Goal: Task Accomplishment & Management: Manage account settings

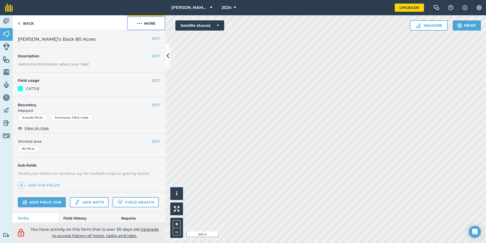
click at [142, 22] on img at bounding box center [139, 23] width 5 height 6
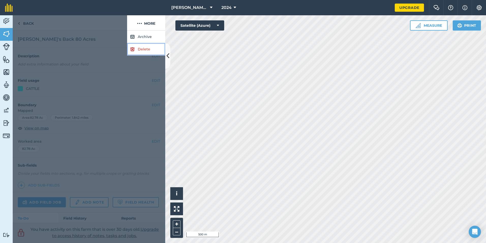
click at [155, 49] on link "Delete" at bounding box center [146, 49] width 38 height 12
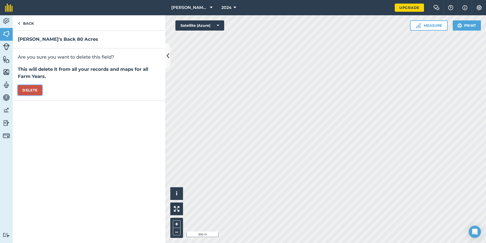
click at [29, 92] on button "Delete" at bounding box center [30, 90] width 24 height 10
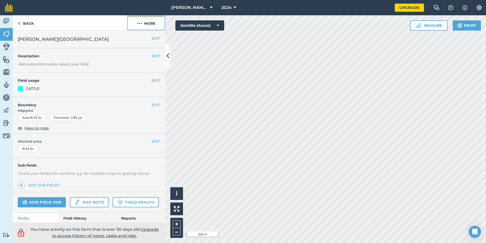
click at [153, 24] on button "More" at bounding box center [146, 22] width 38 height 15
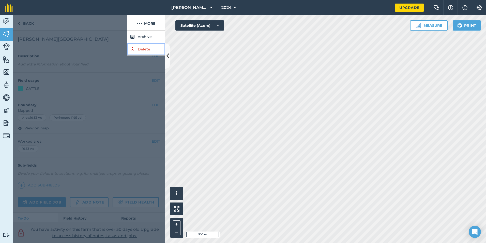
click at [143, 52] on link "Delete" at bounding box center [146, 49] width 38 height 12
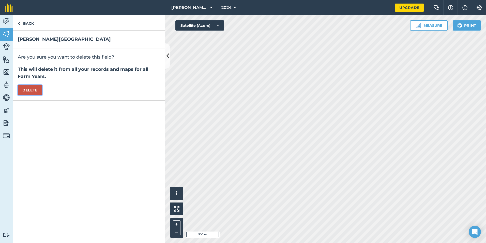
click at [34, 89] on button "Delete" at bounding box center [30, 90] width 24 height 10
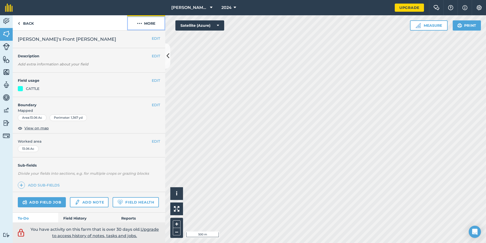
click at [149, 21] on button "More" at bounding box center [146, 22] width 38 height 15
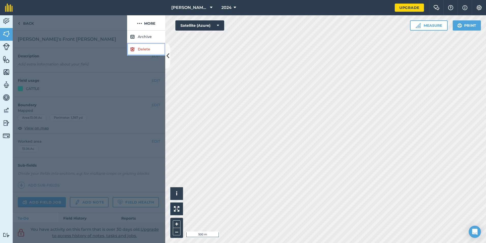
click at [141, 50] on link "Delete" at bounding box center [146, 49] width 38 height 12
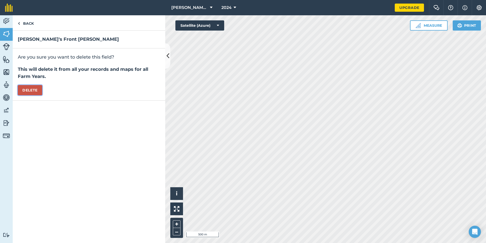
click at [30, 91] on button "Delete" at bounding box center [30, 90] width 24 height 10
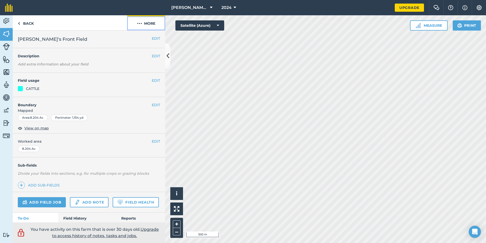
click at [150, 23] on button "More" at bounding box center [146, 22] width 38 height 15
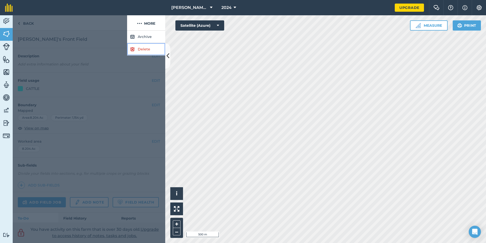
click at [158, 51] on link "Delete" at bounding box center [146, 49] width 38 height 12
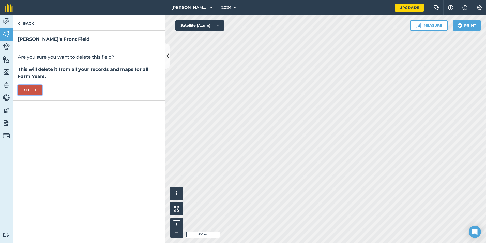
click at [38, 90] on button "Delete" at bounding box center [30, 90] width 24 height 10
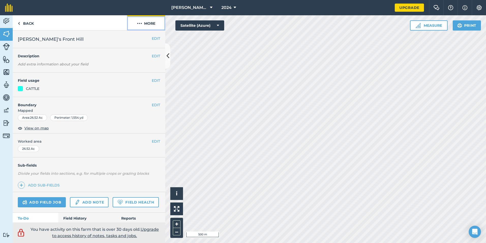
click at [152, 27] on button "More" at bounding box center [146, 22] width 38 height 15
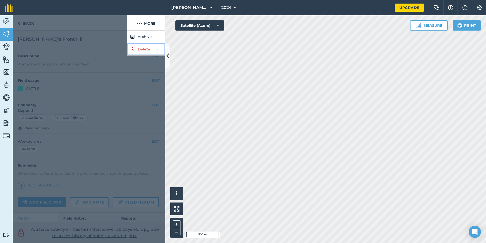
click at [142, 51] on link "Delete" at bounding box center [146, 49] width 38 height 12
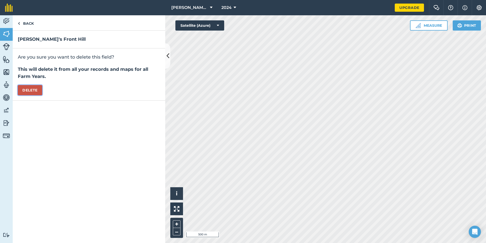
click at [41, 89] on button "Delete" at bounding box center [30, 90] width 24 height 10
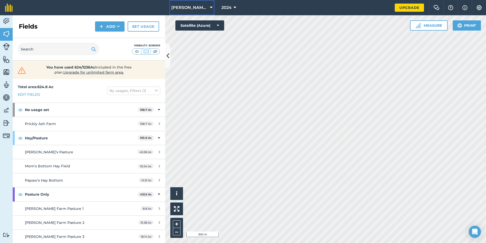
click at [199, 10] on span "[PERSON_NAME] and Price Farms" at bounding box center [189, 8] width 37 height 6
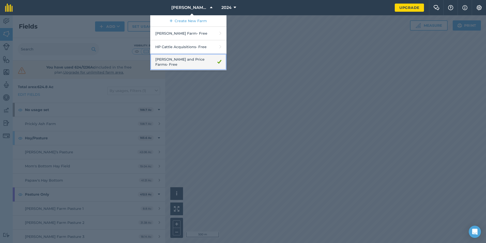
click at [210, 62] on link "[PERSON_NAME] and Price Farms - Free" at bounding box center [188, 62] width 76 height 17
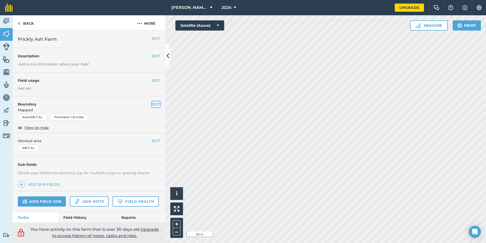
click at [155, 103] on button "EDIT" at bounding box center [156, 104] width 8 height 6
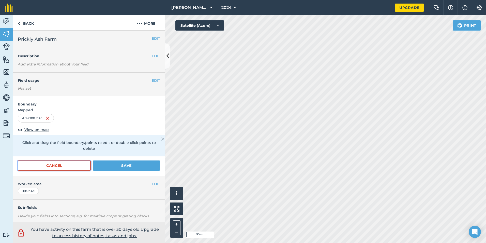
click at [78, 163] on button "Cancel" at bounding box center [54, 165] width 73 height 10
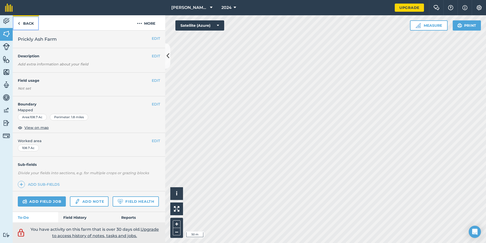
click at [32, 22] on link "Back" at bounding box center [26, 22] width 26 height 15
click at [27, 26] on link "Back" at bounding box center [26, 22] width 26 height 15
click at [34, 26] on link "Back" at bounding box center [26, 22] width 26 height 15
click at [26, 26] on link "Back" at bounding box center [26, 22] width 26 height 15
click at [24, 24] on link "Back" at bounding box center [26, 22] width 26 height 15
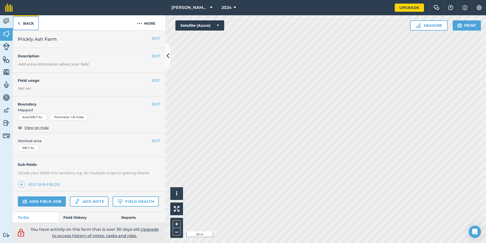
click at [29, 21] on link "Back" at bounding box center [26, 22] width 26 height 15
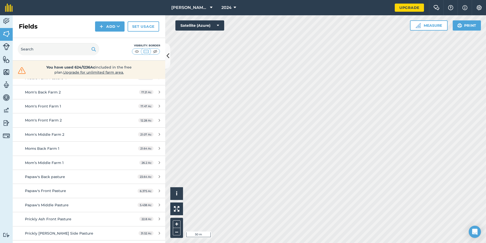
scroll to position [240, 0]
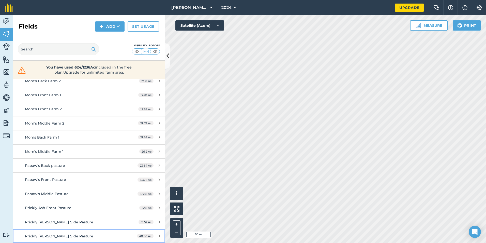
click at [86, 234] on span "Prickly [PERSON_NAME] Side Pasture" at bounding box center [59, 235] width 68 height 5
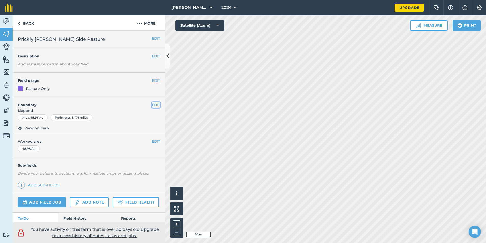
click at [153, 104] on button "EDIT" at bounding box center [156, 105] width 8 height 6
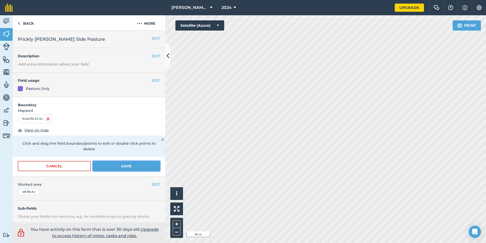
click at [133, 166] on button "Save" at bounding box center [126, 166] width 67 height 10
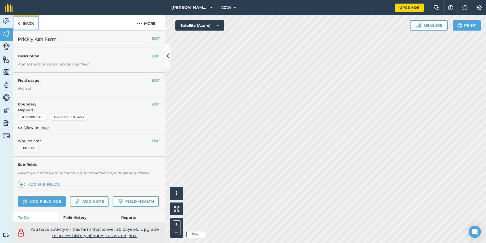
click at [16, 23] on link "Back" at bounding box center [26, 22] width 26 height 15
click at [27, 22] on link "Back" at bounding box center [26, 22] width 26 height 15
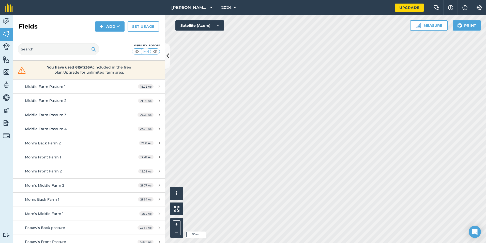
scroll to position [240, 0]
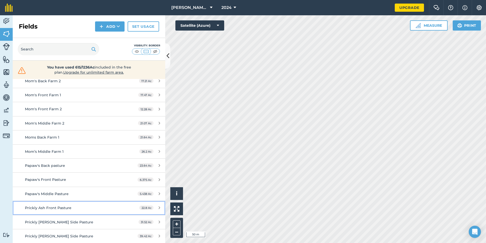
click at [82, 208] on div "Prickly Ash Front Pasture" at bounding box center [73, 208] width 96 height 6
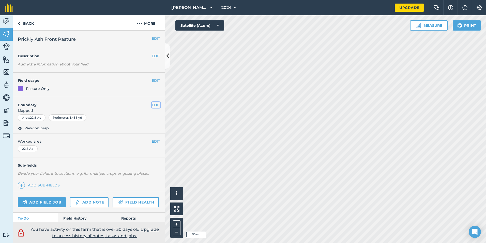
click at [154, 103] on button "EDIT" at bounding box center [156, 105] width 8 height 6
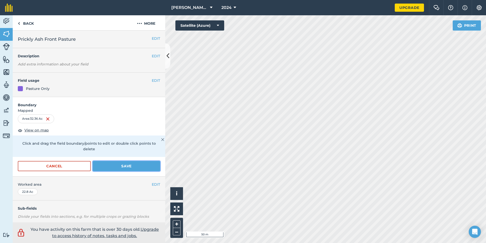
click at [148, 168] on button "Save" at bounding box center [126, 166] width 67 height 10
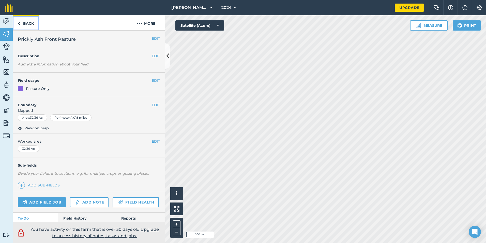
click at [28, 26] on link "Back" at bounding box center [26, 22] width 26 height 15
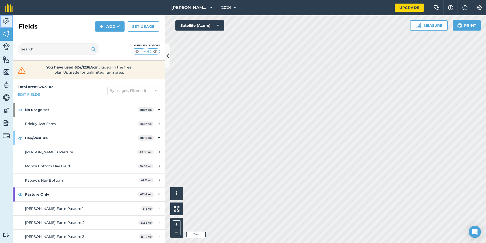
click at [6, 21] on img at bounding box center [6, 21] width 7 height 8
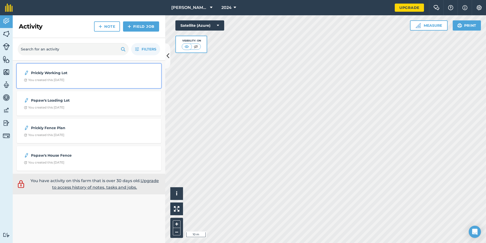
click at [76, 75] on strong "Prickly Working Lot" at bounding box center [71, 73] width 81 height 6
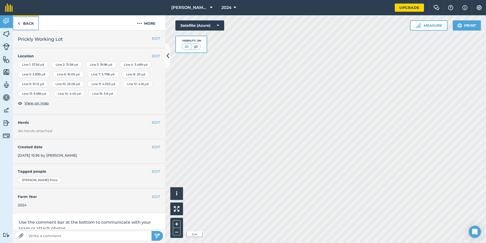
click at [28, 20] on link "Back" at bounding box center [26, 22] width 26 height 15
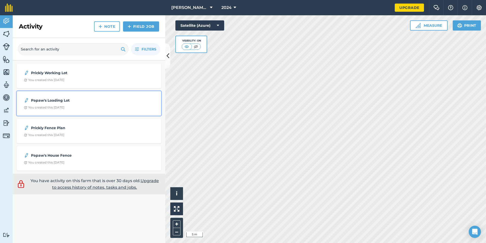
click at [85, 104] on div "Papaw's Loading Lot You created this [DATE]" at bounding box center [89, 103] width 138 height 18
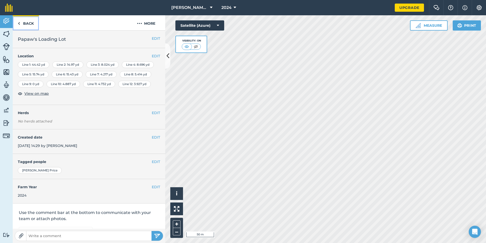
click at [31, 23] on link "Back" at bounding box center [26, 22] width 26 height 15
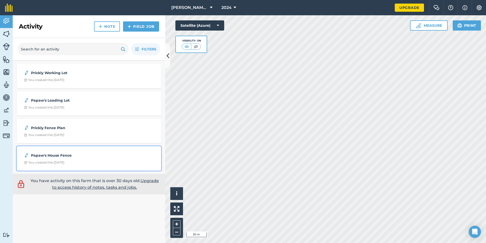
click at [100, 153] on strong "Papaw's House Fence" at bounding box center [71, 155] width 81 height 6
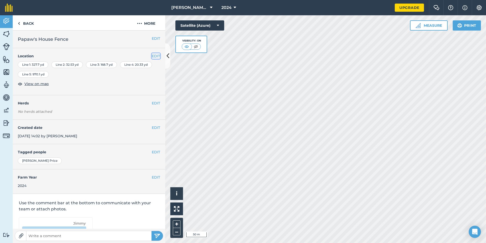
click at [152, 54] on button "EDIT" at bounding box center [156, 56] width 8 height 6
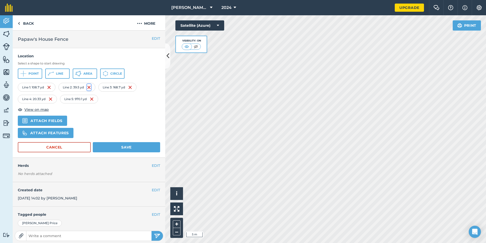
click at [88, 87] on img at bounding box center [89, 87] width 4 height 6
drag, startPoint x: 49, startPoint y: 87, endPoint x: 53, endPoint y: 88, distance: 3.6
click at [50, 88] on img at bounding box center [49, 87] width 4 height 6
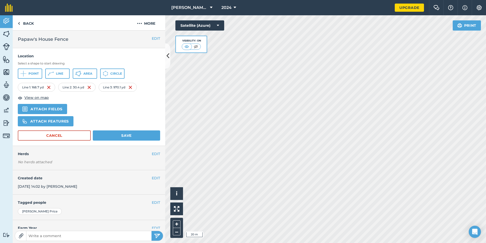
click at [87, 87] on div "Line 2 : 30.4 yd" at bounding box center [76, 87] width 37 height 9
click at [88, 87] on img at bounding box center [89, 87] width 4 height 6
click at [49, 86] on img at bounding box center [49, 87] width 4 height 6
click at [124, 134] on button "Save" at bounding box center [126, 135] width 67 height 10
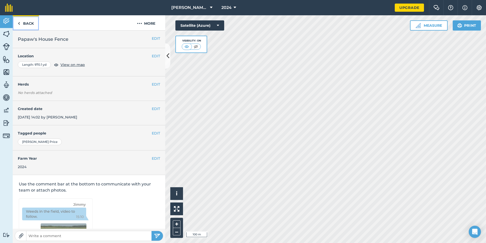
click at [29, 24] on link "Back" at bounding box center [26, 22] width 26 height 15
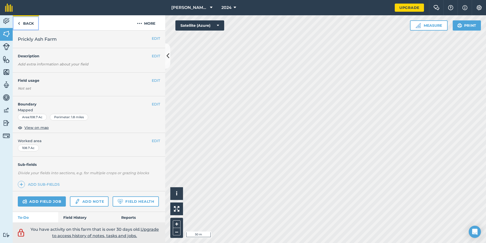
click at [30, 24] on link "Back" at bounding box center [26, 22] width 26 height 15
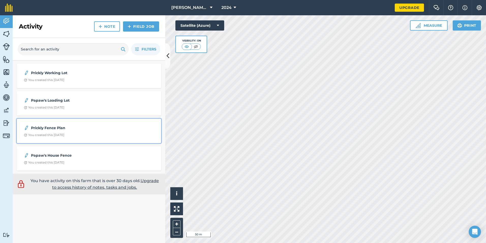
click at [84, 129] on strong "Prickly Fence Plan" at bounding box center [71, 128] width 81 height 6
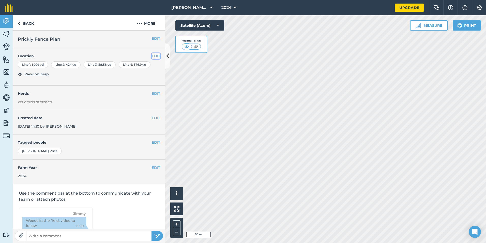
click at [152, 56] on button "EDIT" at bounding box center [156, 56] width 8 height 6
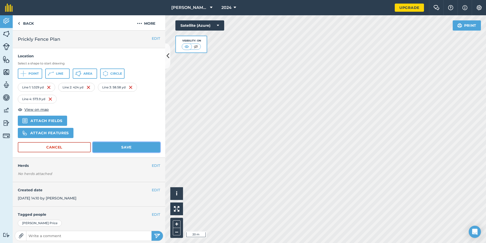
click at [117, 146] on button "Save" at bounding box center [126, 147] width 67 height 10
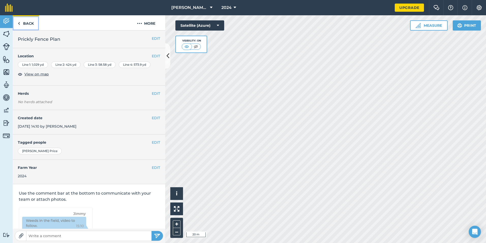
click at [35, 25] on link "Back" at bounding box center [26, 22] width 26 height 15
